Goal: Transaction & Acquisition: Subscribe to service/newsletter

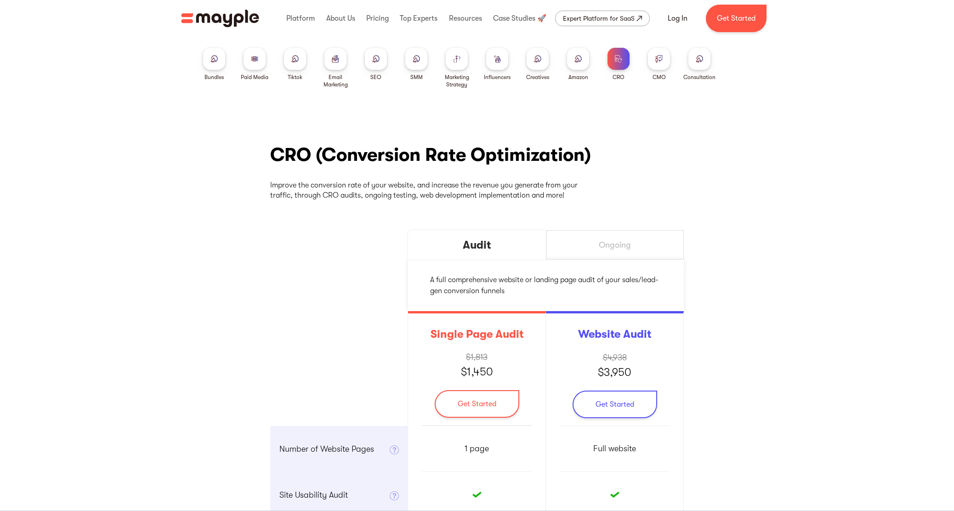
click at [789, 254] on div "CRO (Conversion Rate Optimization) Improve the conversion rate of your website,…" at bounding box center [477, 420] width 954 height 608
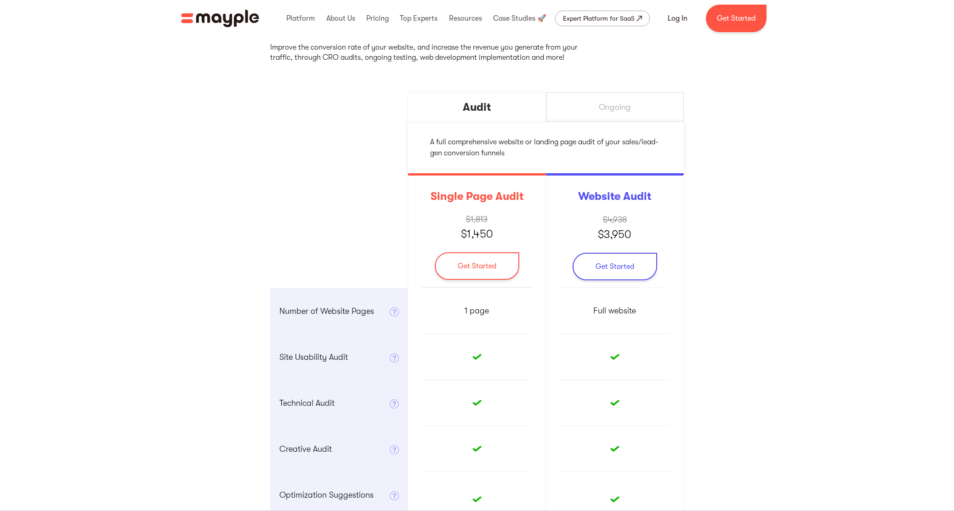
scroll to position [116, 0]
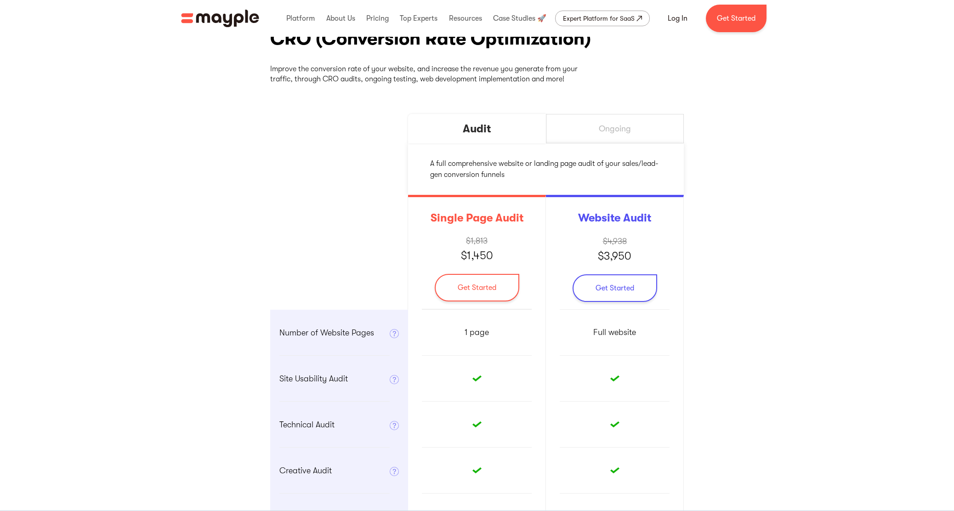
click at [637, 120] on div "Ongoing" at bounding box center [615, 128] width 138 height 29
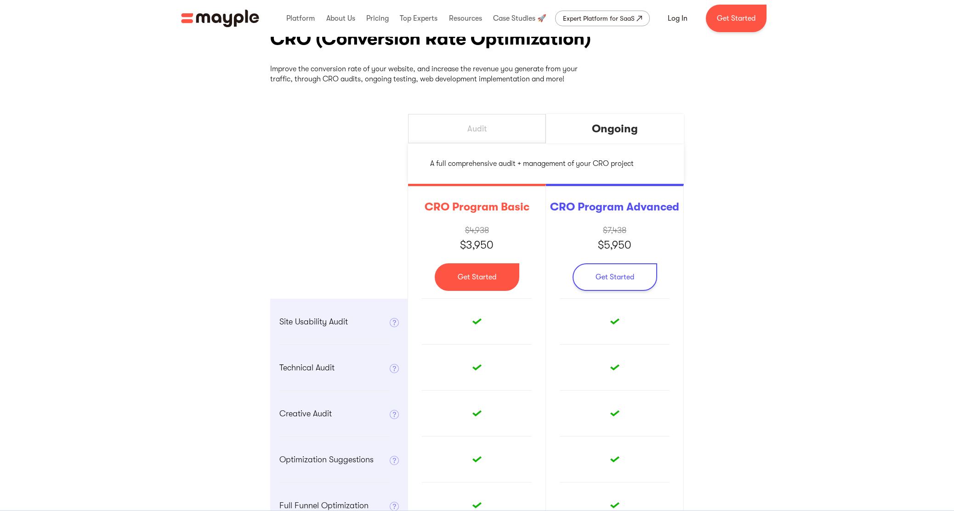
click at [479, 281] on link "Get Started" at bounding box center [477, 277] width 85 height 28
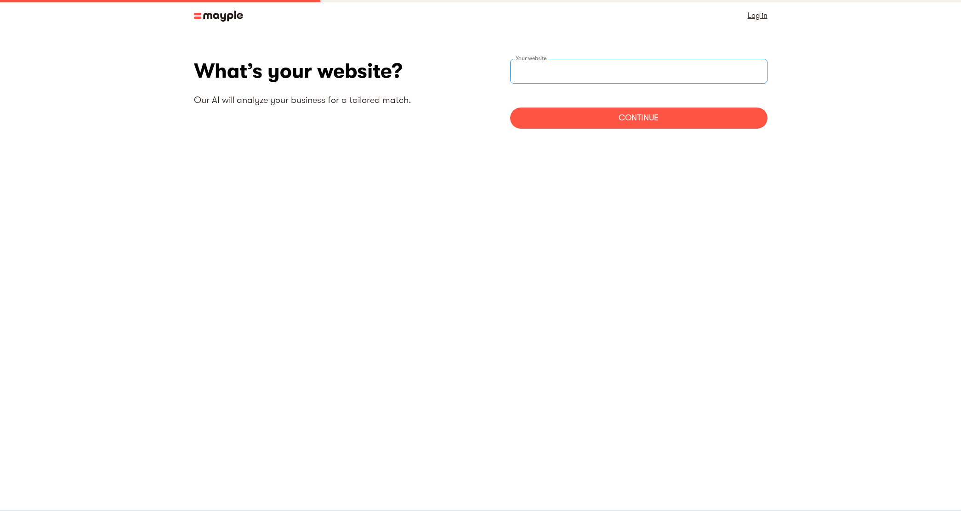
click at [578, 68] on input "websiteStep" at bounding box center [638, 71] width 257 height 25
type input "https://www.payonresultspr.com"
click at [624, 118] on div "Continue" at bounding box center [638, 118] width 257 height 21
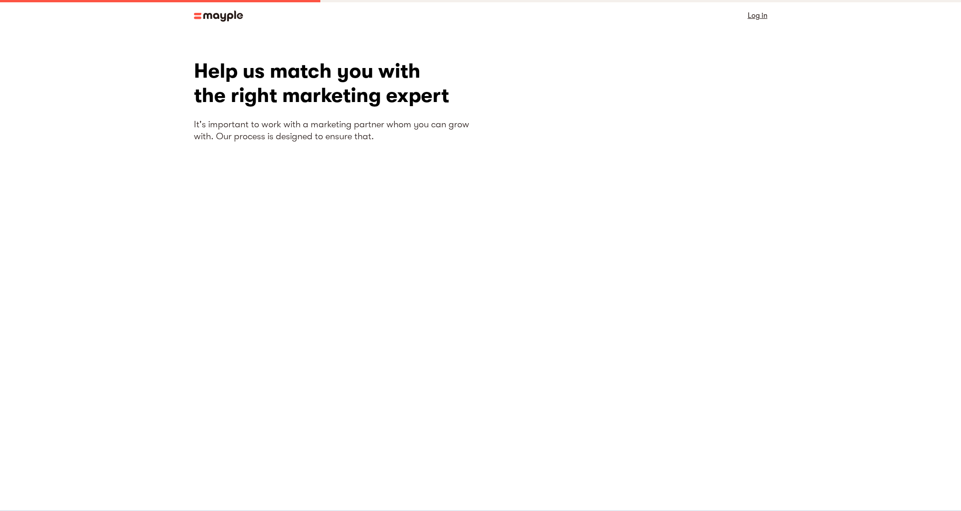
drag, startPoint x: 261, startPoint y: 147, endPoint x: 314, endPoint y: 189, distance: 68.3
click at [261, 147] on div "Help us match you with the right marketing expert It's important to work with a…" at bounding box center [337, 234] width 287 height 350
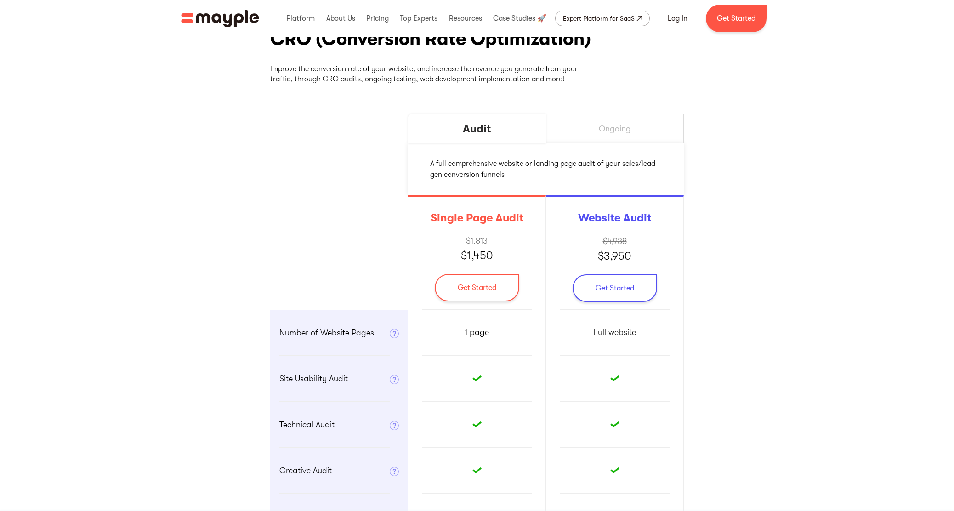
click at [304, 175] on div "Audit Ongoing A full comprehensive website or landing page audit of your sales/…" at bounding box center [477, 333] width 414 height 439
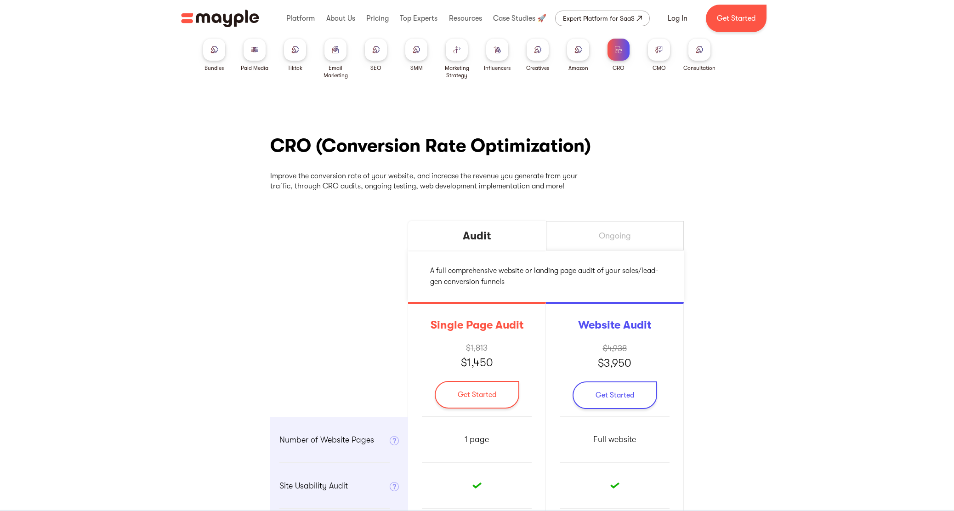
scroll to position [10, 0]
click at [663, 234] on div "Ongoing" at bounding box center [615, 235] width 138 height 29
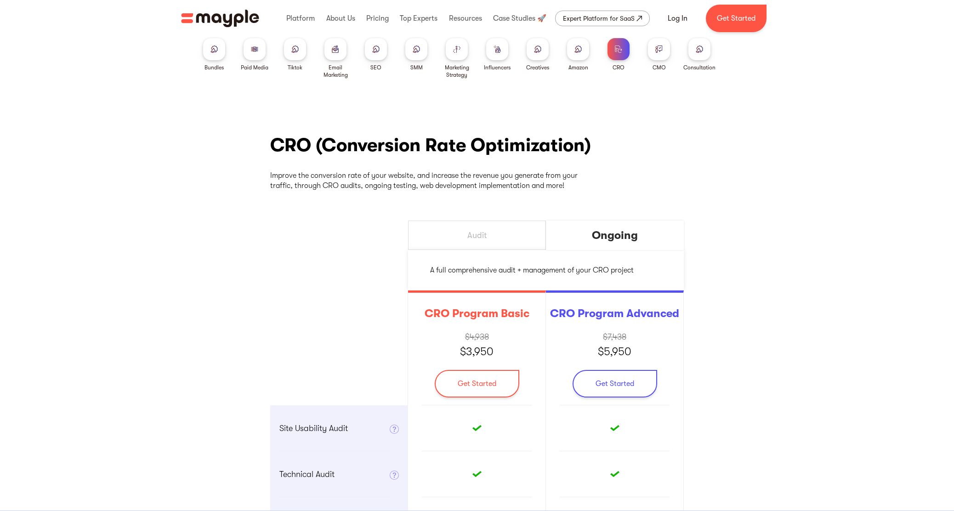
click at [520, 235] on div "Audit" at bounding box center [477, 235] width 138 height 29
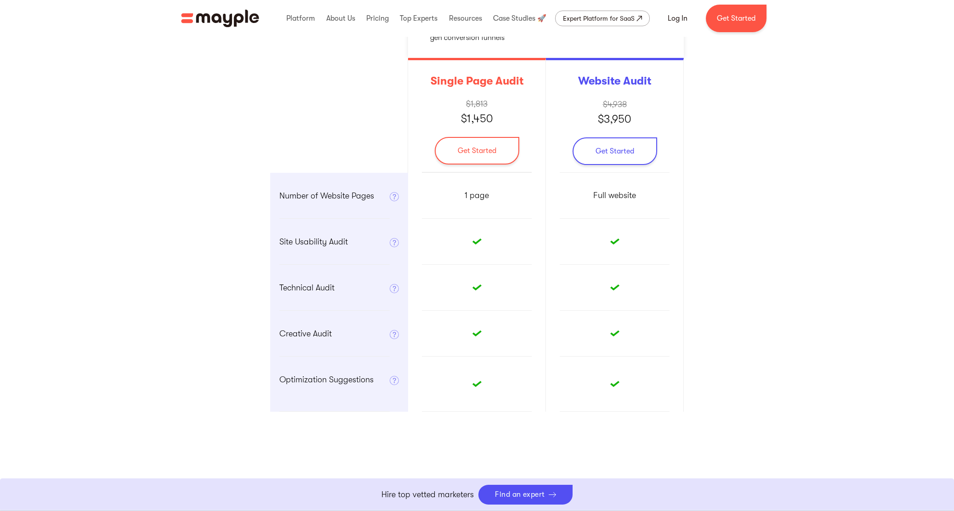
scroll to position [254, 0]
